Goal: Information Seeking & Learning: Learn about a topic

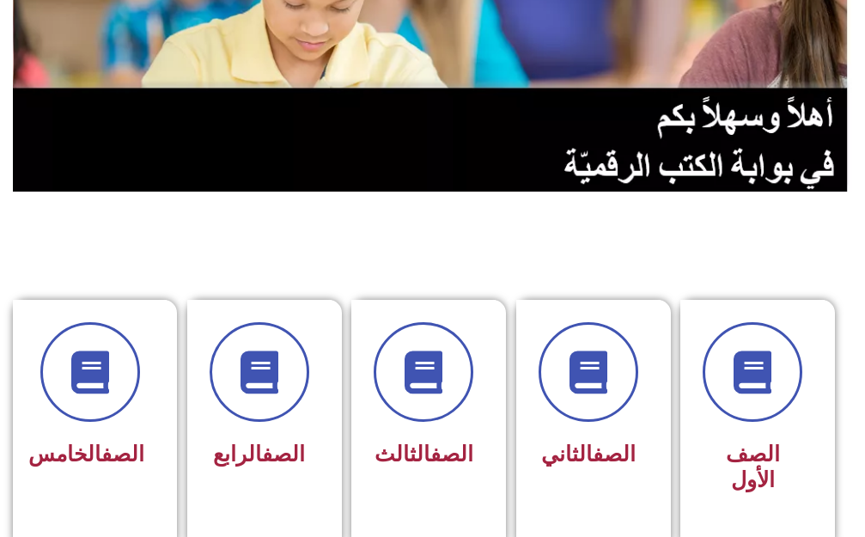
scroll to position [429, 0]
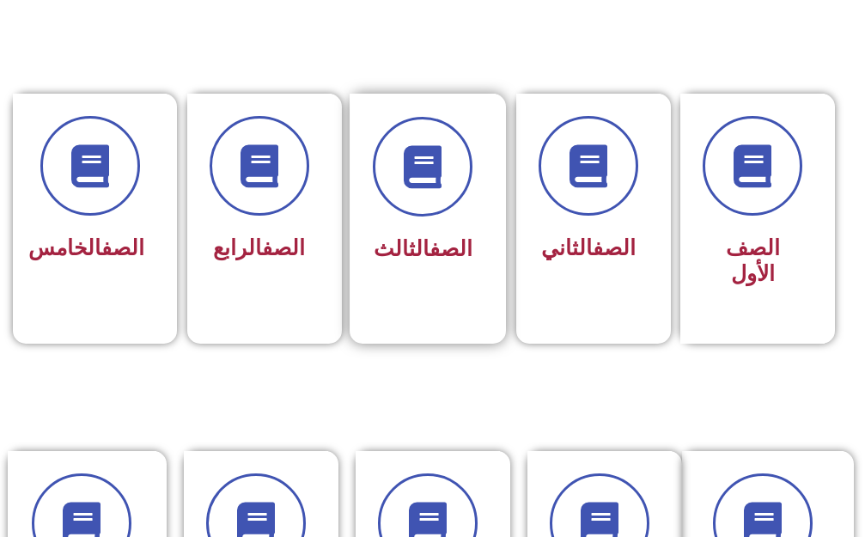
click at [408, 236] on span "الصف الثالث" at bounding box center [423, 248] width 99 height 25
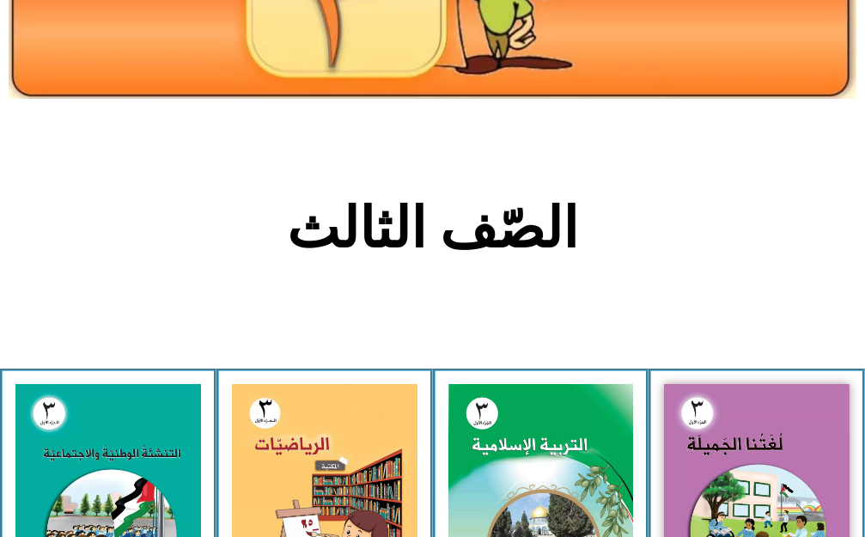
scroll to position [344, 0]
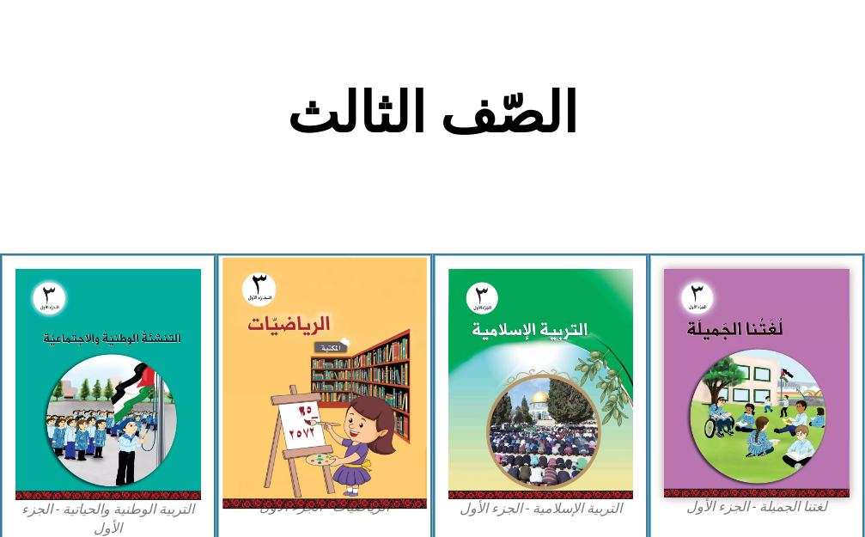
click at [366, 313] on img at bounding box center [324, 383] width 204 height 252
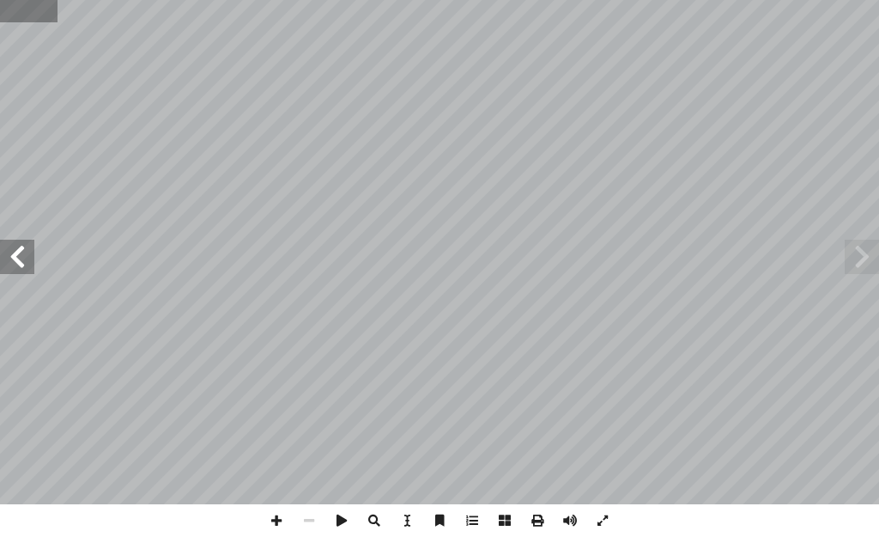
click at [16, 19] on input "text" at bounding box center [28, 11] width 57 height 22
type input "*"
click at [12, 260] on span at bounding box center [17, 257] width 34 height 34
click at [283, 516] on span at bounding box center [276, 520] width 33 height 33
click at [15, 271] on span at bounding box center [17, 257] width 34 height 34
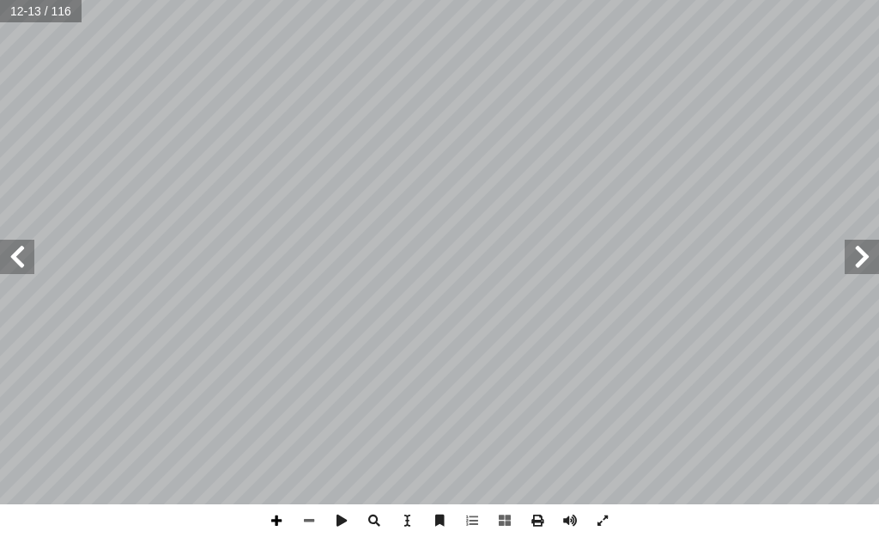
click at [280, 518] on span at bounding box center [276, 520] width 33 height 33
click at [314, 520] on span at bounding box center [309, 520] width 33 height 33
